Goal: Find specific fact: Find specific fact

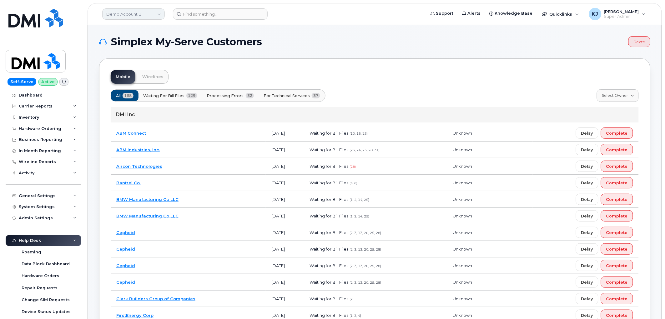
click at [142, 13] on link "Demo Account 1" at bounding box center [133, 13] width 63 height 11
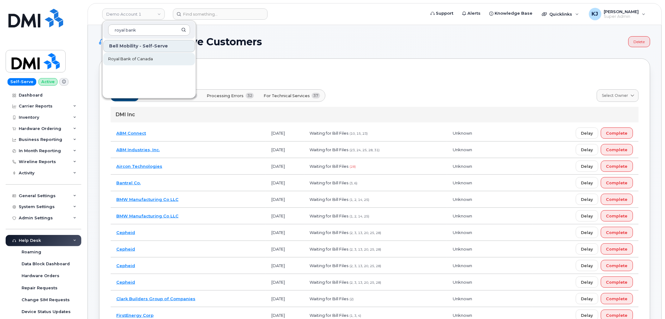
type input "royal bank"
click at [159, 61] on link "Royal Bank of Canada" at bounding box center [149, 59] width 92 height 13
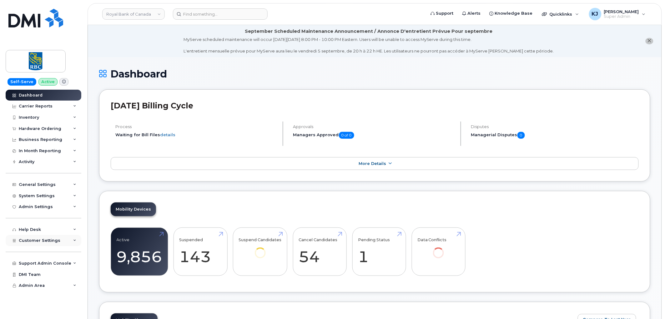
click at [59, 241] on div "Customer Settings" at bounding box center [44, 240] width 76 height 11
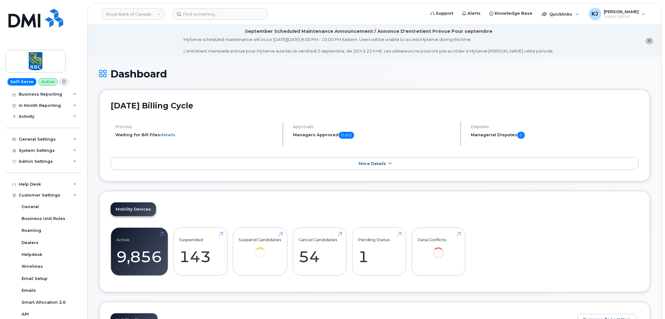
scroll to position [139, 0]
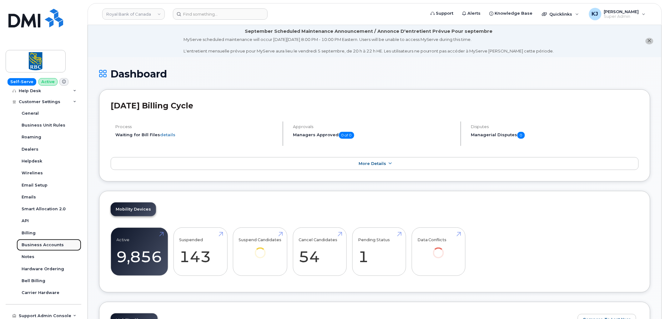
click at [52, 244] on div "Business Accounts" at bounding box center [43, 245] width 42 height 6
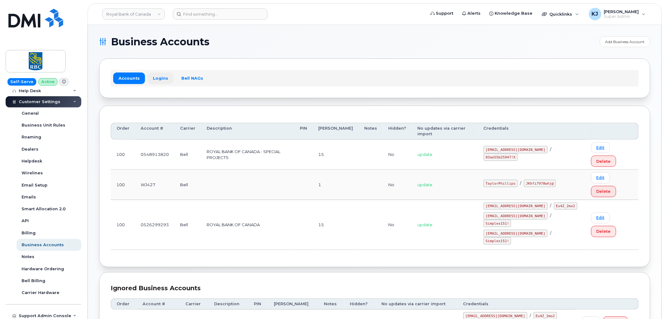
click at [156, 81] on link "Logins" at bounding box center [161, 78] width 26 height 11
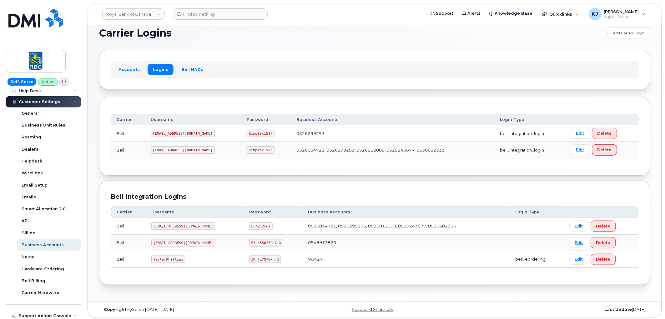
scroll to position [11, 0]
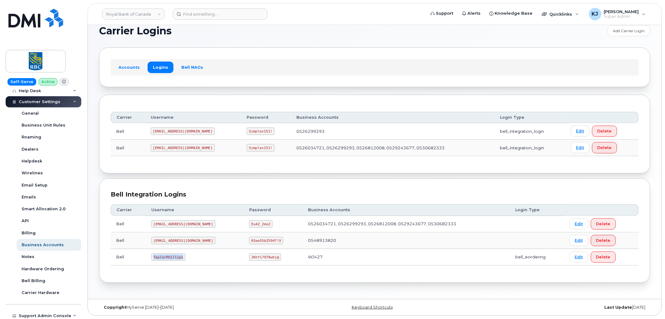
drag, startPoint x: 152, startPoint y: 257, endPoint x: 183, endPoint y: 260, distance: 30.5
click at [183, 260] on code "TaylorPhillips" at bounding box center [168, 258] width 34 height 8
copy code "TaylorPhillips"
drag, startPoint x: 153, startPoint y: 130, endPoint x: 204, endPoint y: 130, distance: 51.0
click at [204, 130] on td "1RoyalB@myserve.ca" at bounding box center [193, 131] width 96 height 17
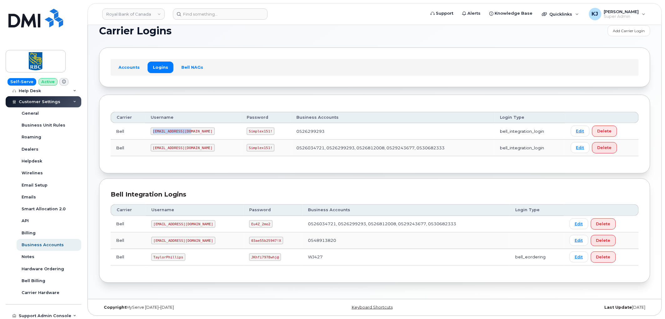
copy code "1RoyalB@myserve.ca"
drag, startPoint x: 226, startPoint y: 130, endPoint x: 263, endPoint y: 132, distance: 37.0
click at [263, 132] on td "Simplex151!" at bounding box center [266, 131] width 50 height 17
copy code "Simplex151!"
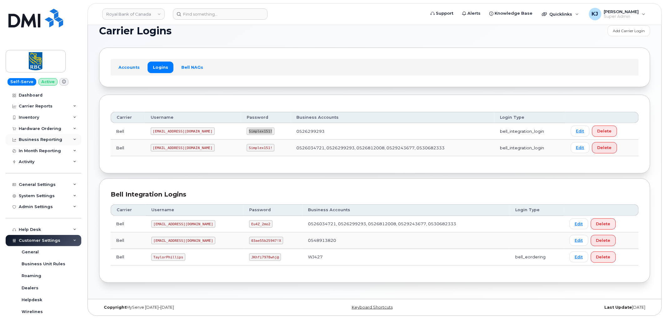
scroll to position [0, 0]
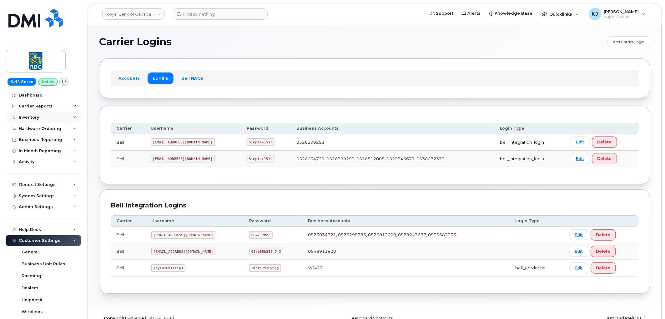
click at [43, 118] on div "Inventory" at bounding box center [44, 117] width 76 height 11
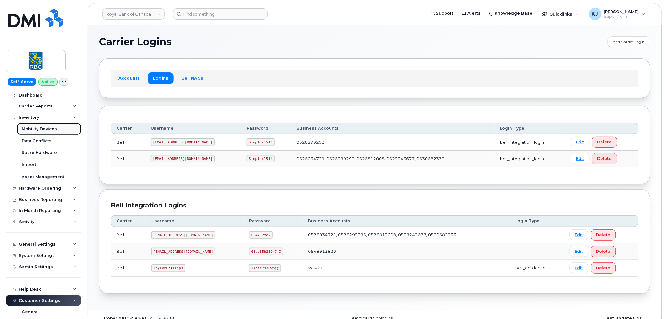
click at [46, 129] on div "Mobility Devices" at bounding box center [39, 129] width 35 height 6
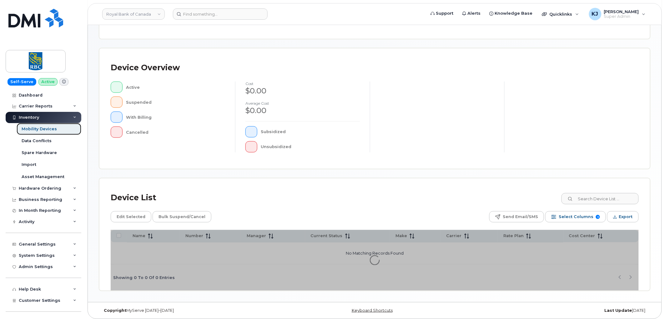
scroll to position [111, 0]
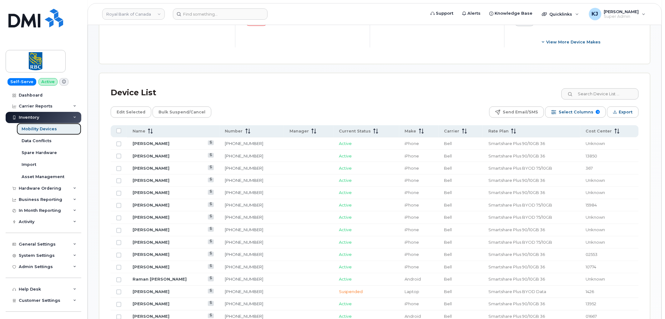
scroll to position [267, 0]
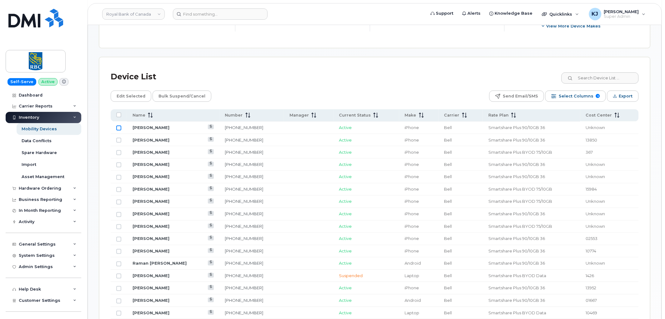
click at [119, 128] on input "Row Unselected" at bounding box center [118, 128] width 5 height 5
checkbox input "true"
click at [119, 138] on td at bounding box center [119, 140] width 16 height 13
click at [119, 141] on input "Row Unselected" at bounding box center [118, 140] width 5 height 5
checkbox input "true"
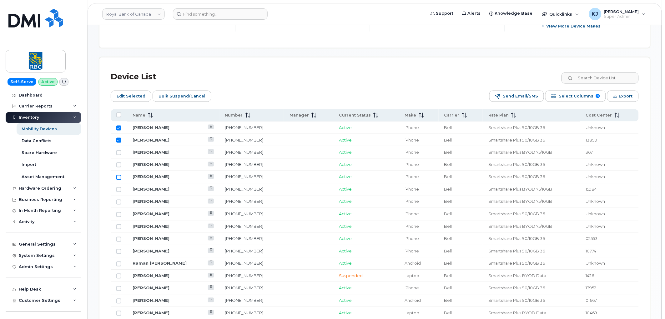
click at [118, 176] on input "Row Unselected" at bounding box center [118, 177] width 5 height 5
checkbox input "true"
click at [120, 190] on input "Row Unselected" at bounding box center [118, 189] width 5 height 5
checkbox input "true"
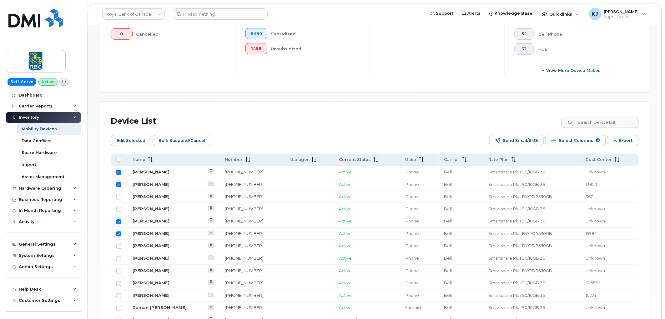
scroll to position [162, 0]
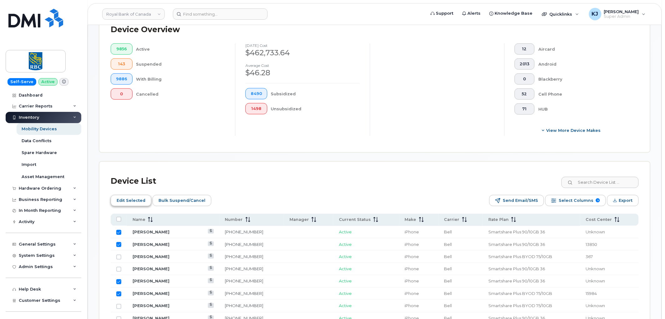
click at [132, 198] on span "Edit Selected" at bounding box center [131, 200] width 29 height 9
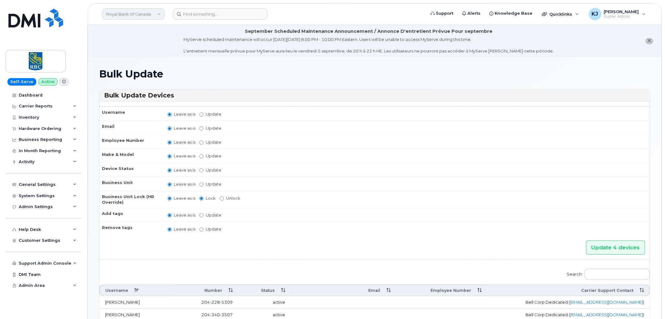
click at [133, 16] on link "Royal Bank of Canada" at bounding box center [133, 13] width 63 height 11
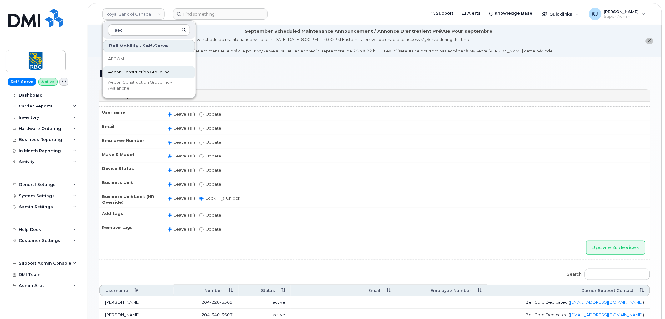
type input "aec"
click at [139, 74] on span "Aecon Construction Group Inc" at bounding box center [138, 72] width 61 height 6
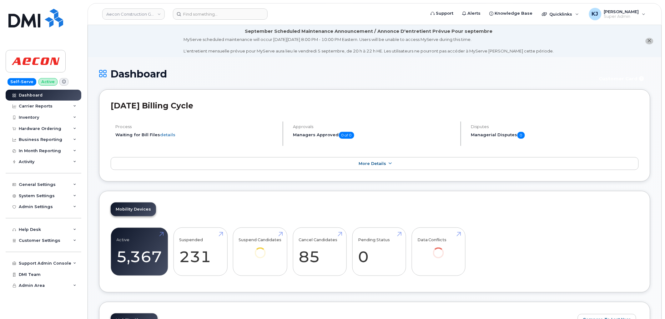
click at [60, 247] on div "Support Admin Console Add New Customer Customer Prospects Emails Sms Messages D…" at bounding box center [44, 258] width 77 height 23
click at [61, 243] on div "Customer Settings" at bounding box center [44, 240] width 76 height 11
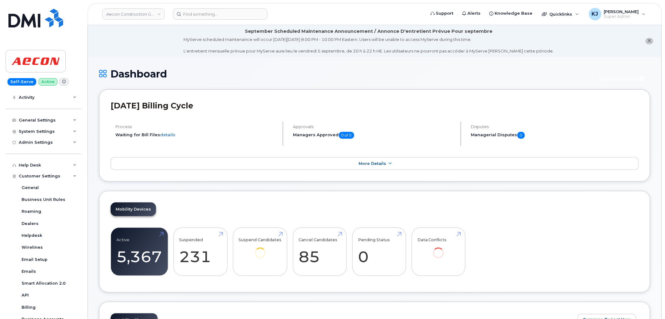
scroll to position [139, 0]
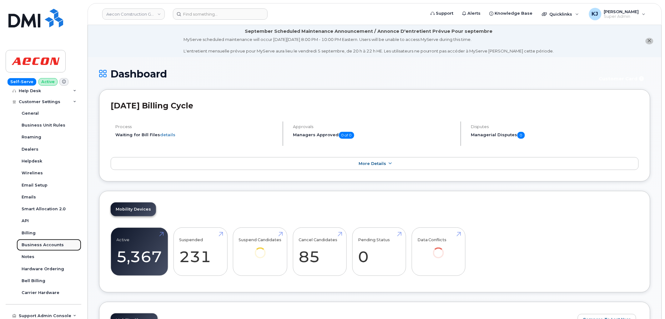
click at [51, 244] on div "Business Accounts" at bounding box center [43, 245] width 42 height 6
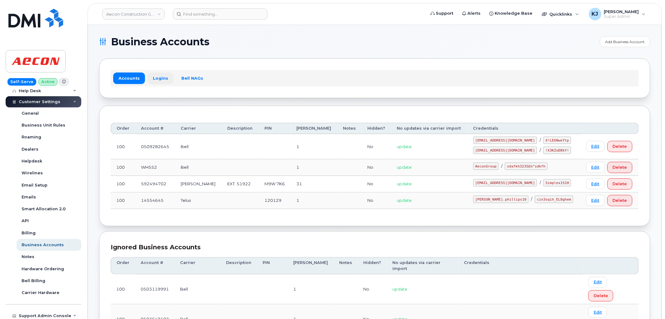
click at [158, 79] on link "Logins" at bounding box center [161, 78] width 26 height 11
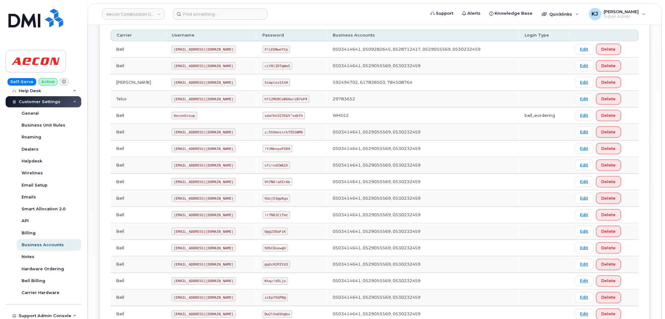
scroll to position [260, 0]
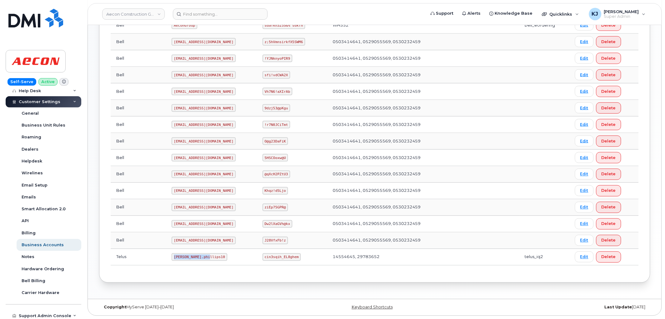
drag, startPoint x: 184, startPoint y: 256, endPoint x: 142, endPoint y: 257, distance: 42.3
click at [142, 257] on tr "Telus Taylor.phillips10 cin3sqih_EL8ghem 14554645, 29783652 telus_iq2 Edit Dele…" at bounding box center [375, 257] width 528 height 17
copy tr "Taylor.phillips10"
drag, startPoint x: 256, startPoint y: 257, endPoint x: 290, endPoint y: 257, distance: 34.7
click at [290, 257] on td "cin3sqih_EL8ghem" at bounding box center [292, 257] width 70 height 17
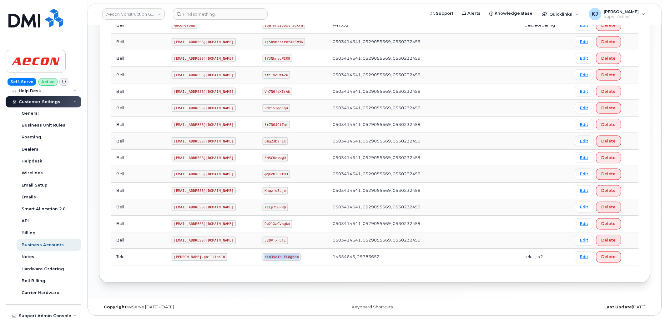
copy code "cin3sqih_EL8ghem"
drag, startPoint x: 151, startPoint y: 257, endPoint x: 185, endPoint y: 262, distance: 34.1
click at [185, 262] on td "Taylor.phillips10" at bounding box center [211, 257] width 91 height 17
copy code "Taylor.phillips10"
drag, startPoint x: 256, startPoint y: 257, endPoint x: 288, endPoint y: 258, distance: 32.6
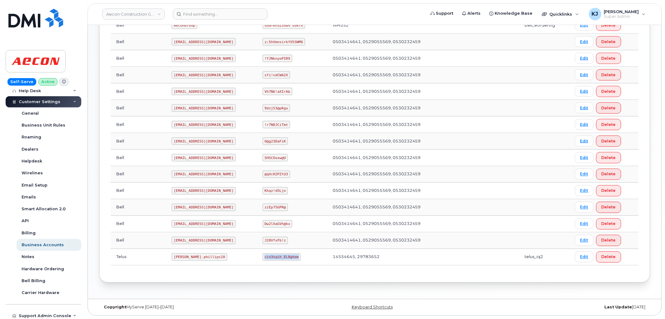
click at [288, 258] on code "cin3sqih_EL8ghem" at bounding box center [282, 258] width 38 height 8
copy code "cin3sqih_EL8ghem"
